Goal: Book appointment/travel/reservation

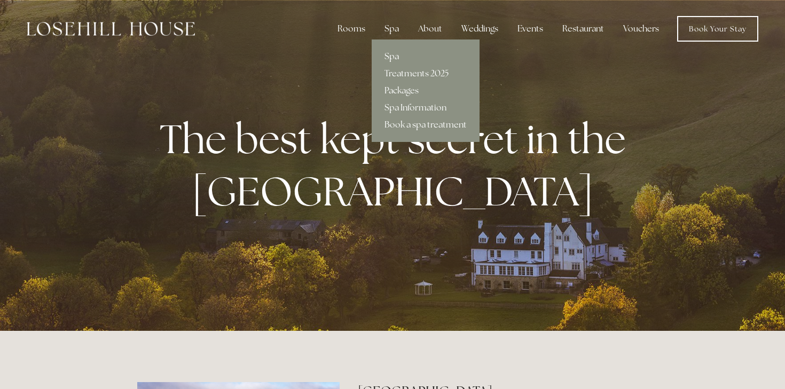
click at [394, 52] on link "Spa" at bounding box center [426, 56] width 108 height 17
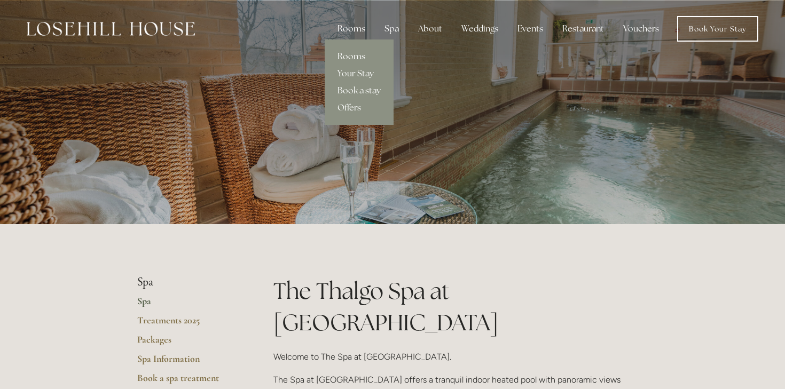
click at [365, 31] on div "Rooms" at bounding box center [351, 28] width 45 height 21
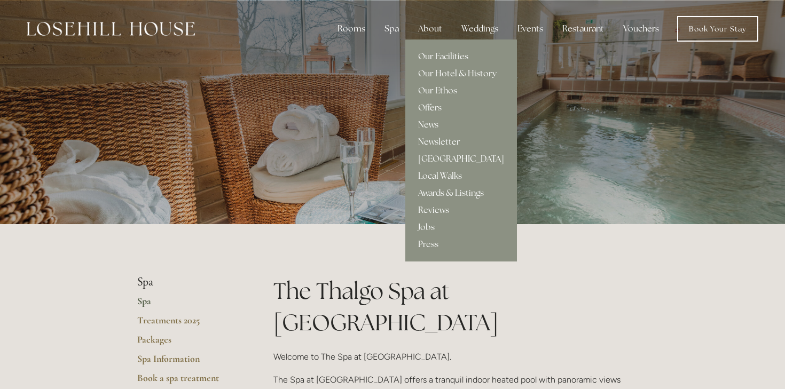
click at [448, 58] on link "Our Facilities" at bounding box center [461, 56] width 112 height 17
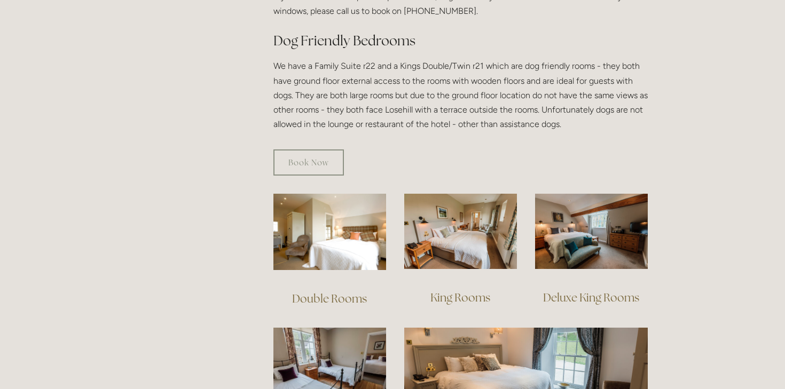
scroll to position [607, 0]
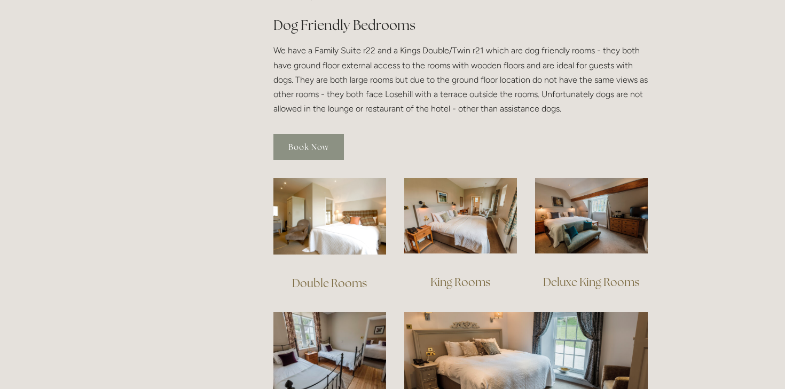
click at [297, 144] on link "Book Now" at bounding box center [308, 147] width 70 height 26
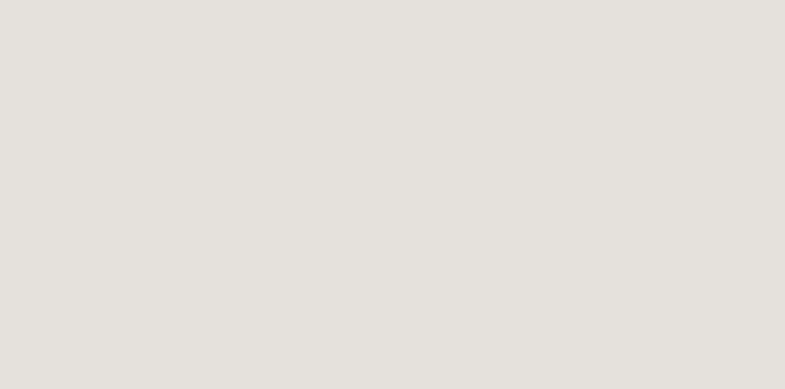
scroll to position [375, 0]
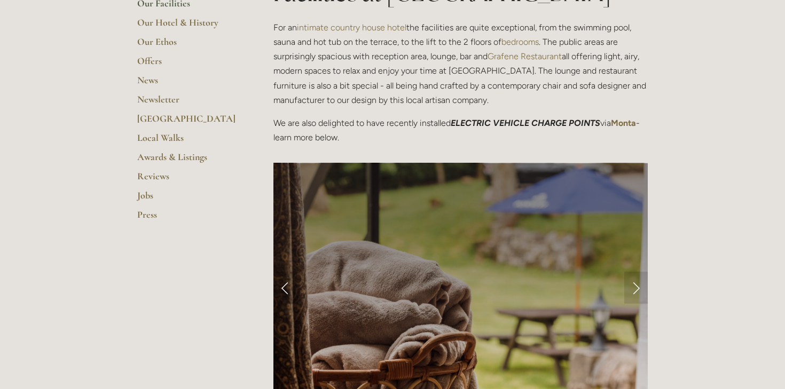
scroll to position [312, 0]
